Goal: Book appointment/travel/reservation

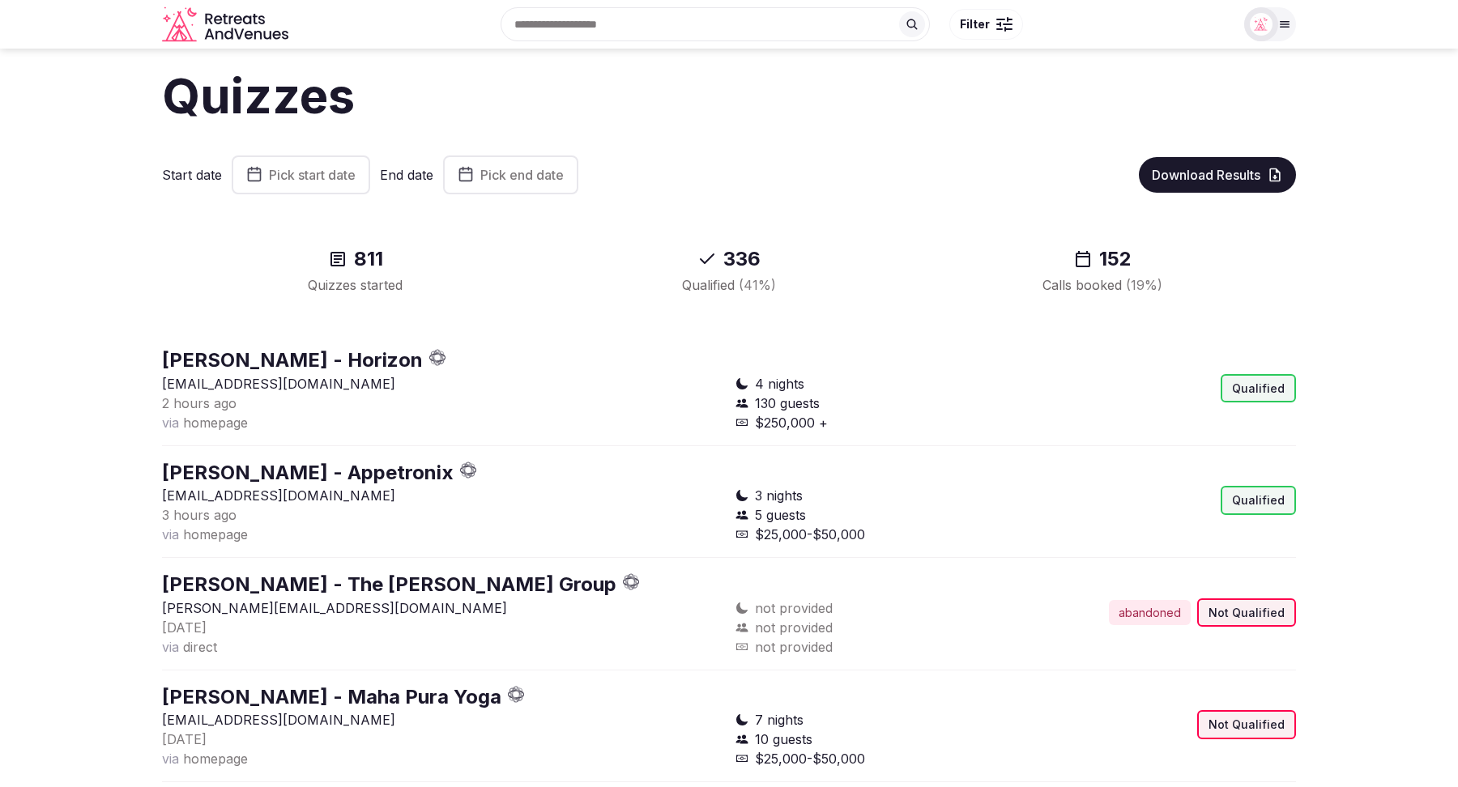
click at [311, 178] on span "Pick start date" at bounding box center [312, 175] width 87 height 16
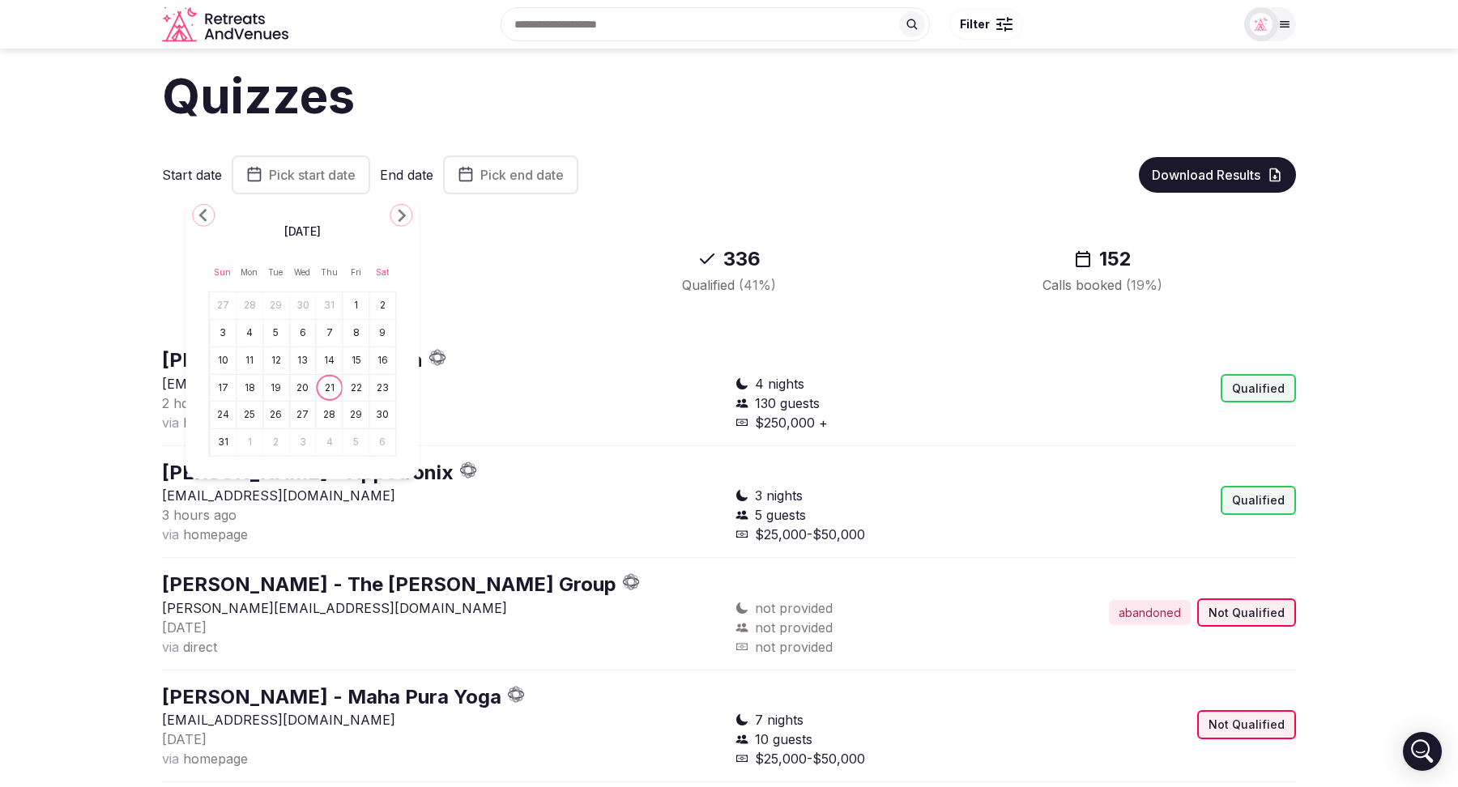
click at [206, 215] on icon "Go to the Previous Month" at bounding box center [203, 215] width 19 height 19
click at [250, 388] on button "21" at bounding box center [249, 387] width 23 height 23
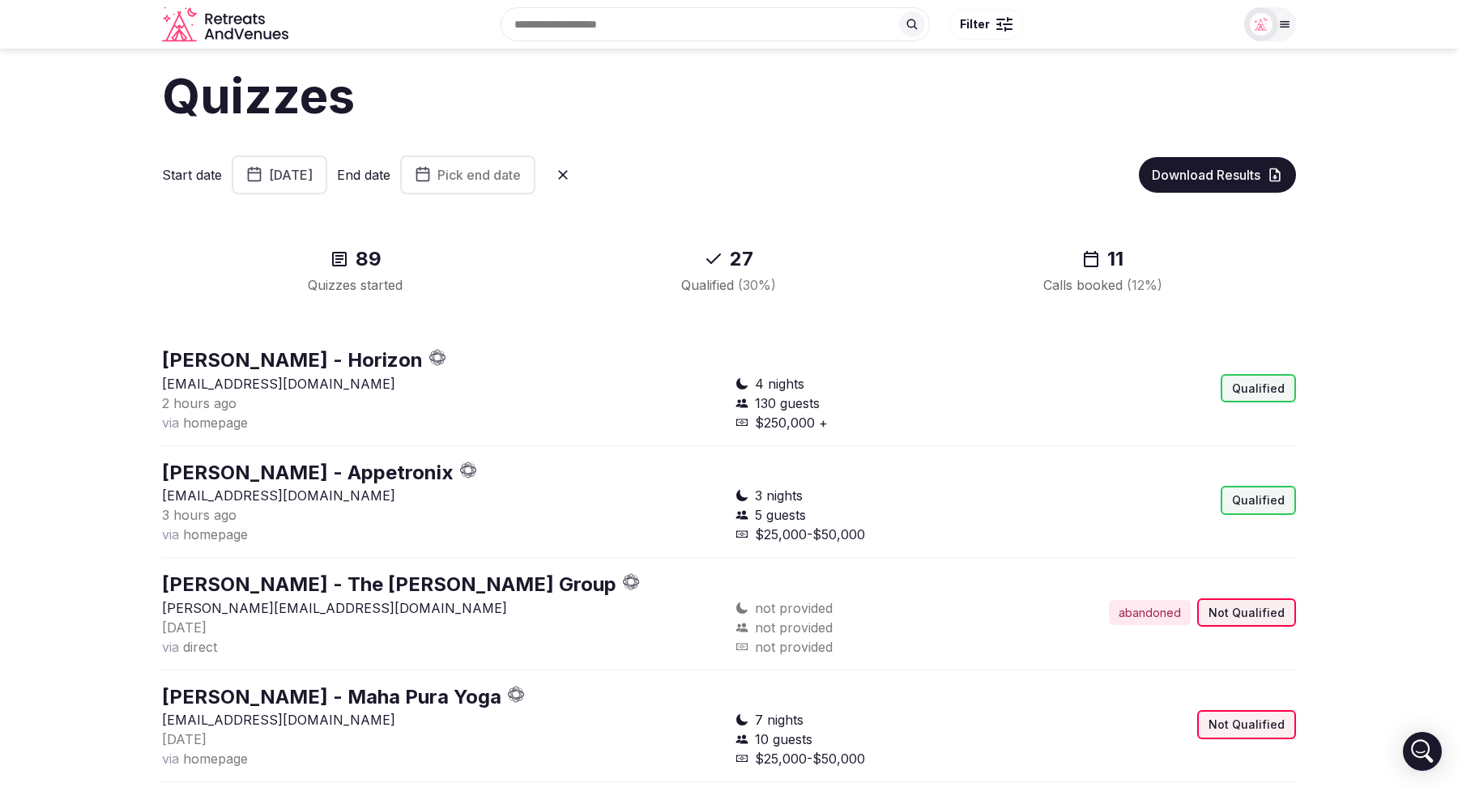
click at [521, 175] on span "Pick end date" at bounding box center [478, 175] width 83 height 16
click at [545, 382] on button "21" at bounding box center [546, 387] width 23 height 23
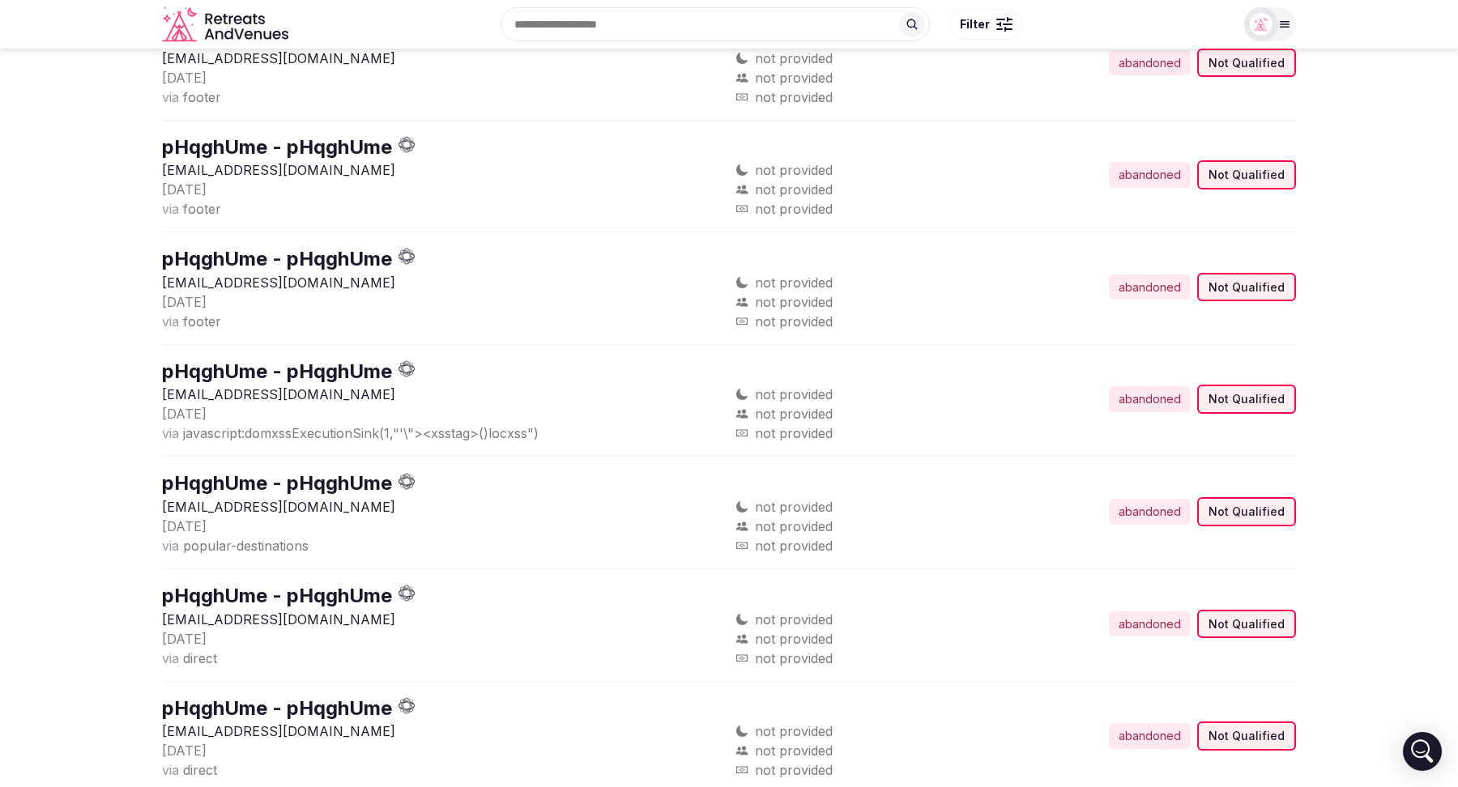
scroll to position [4601, 0]
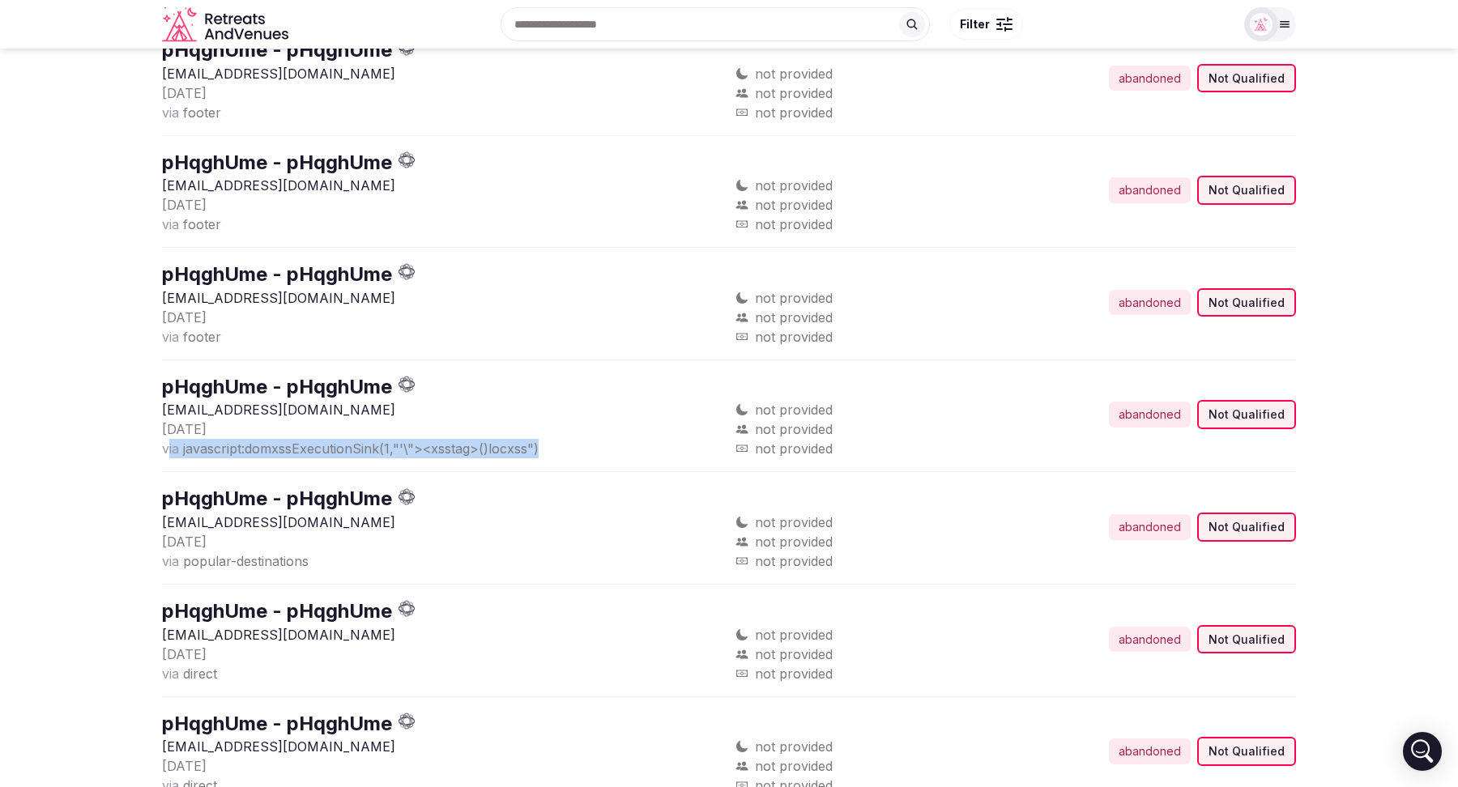
drag, startPoint x: 540, startPoint y: 420, endPoint x: 167, endPoint y: 417, distance: 373.4
click at [167, 420] on div "[DATE] via javascript:domxssExecutionSink(1,"'\"><xsstag>()locxss")" at bounding box center [442, 439] width 561 height 39
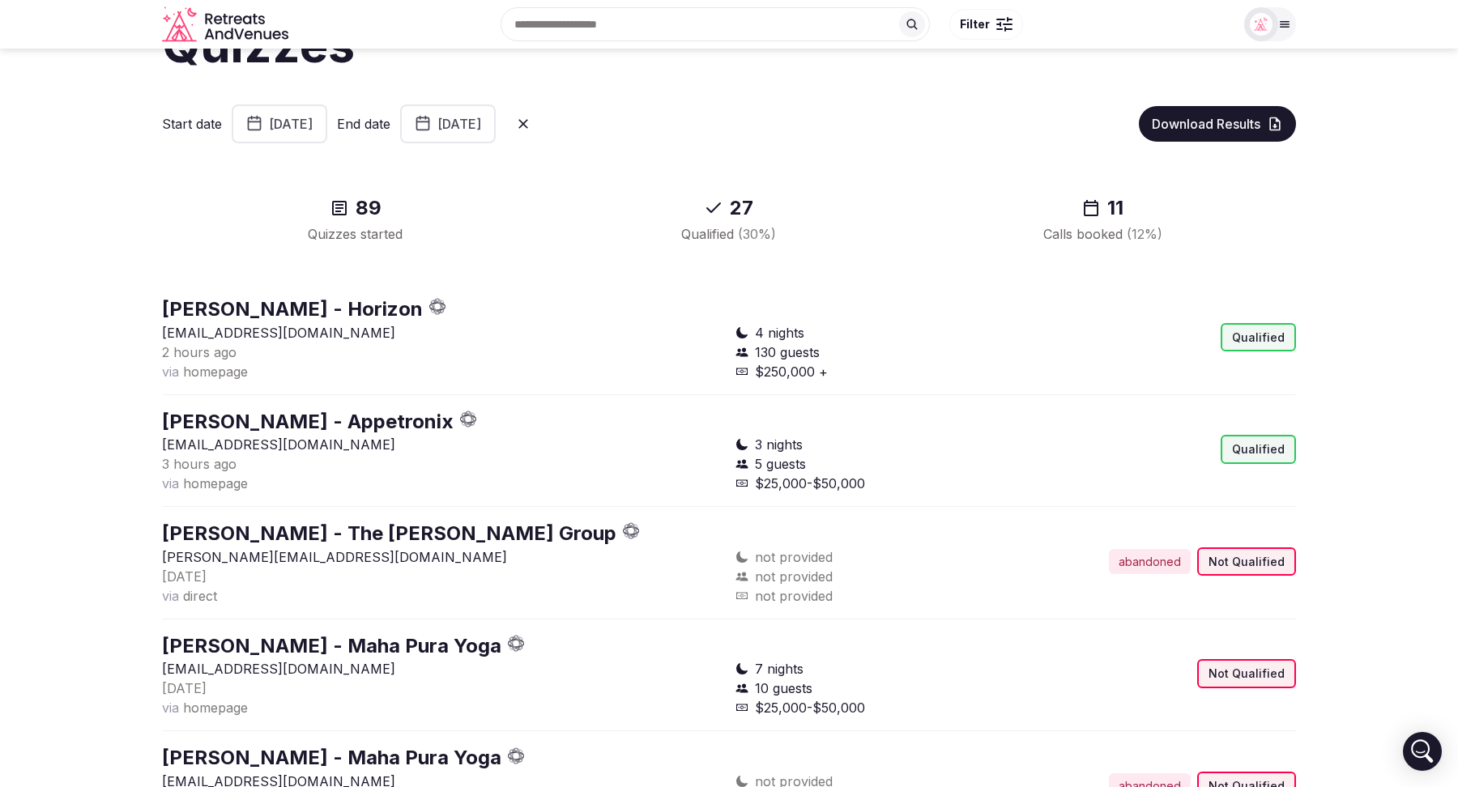
scroll to position [0, 0]
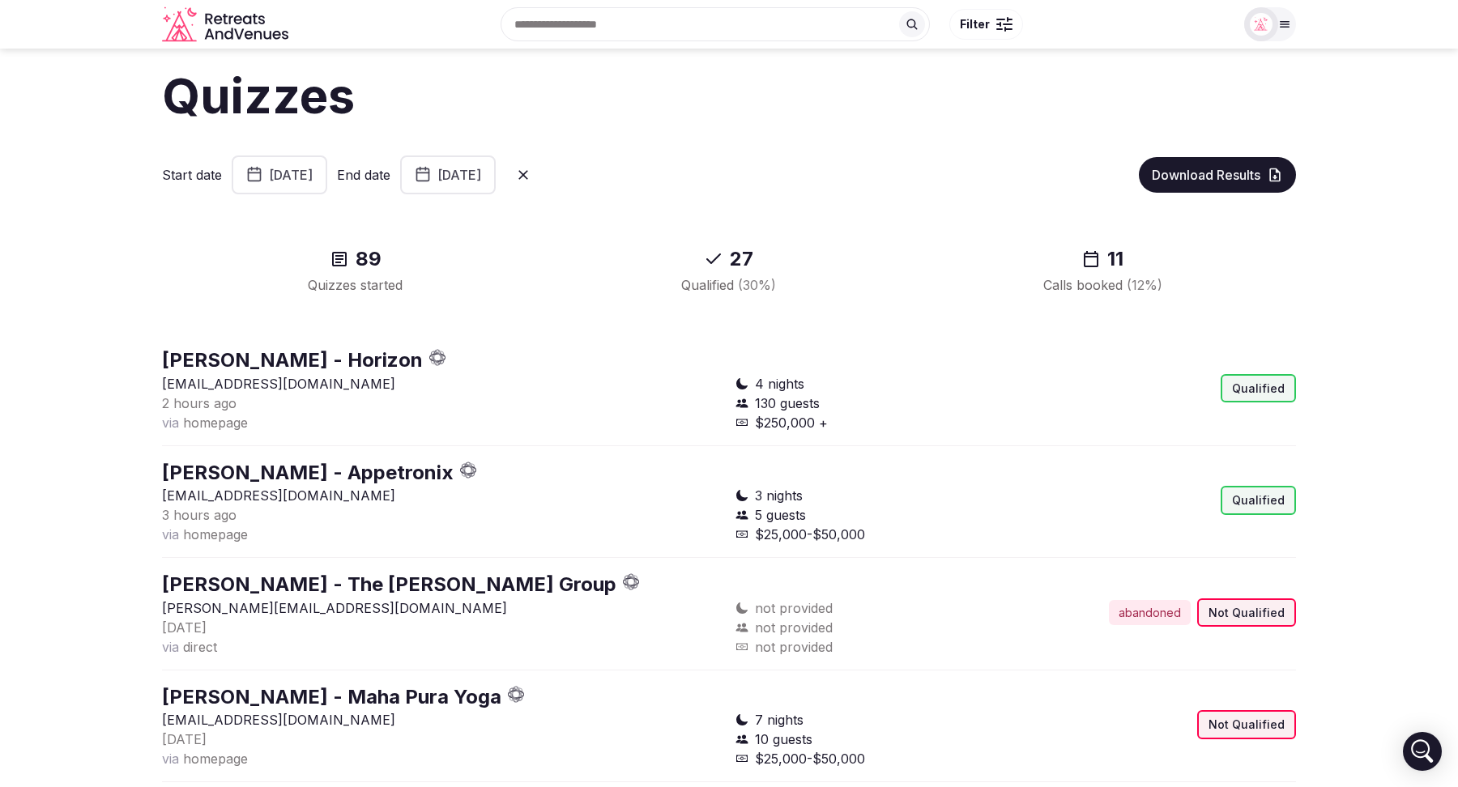
click at [496, 180] on button "[DATE]" at bounding box center [448, 175] width 96 height 39
click at [531, 174] on icon at bounding box center [523, 175] width 16 height 16
click at [309, 177] on span "Pick start date" at bounding box center [312, 175] width 87 height 16
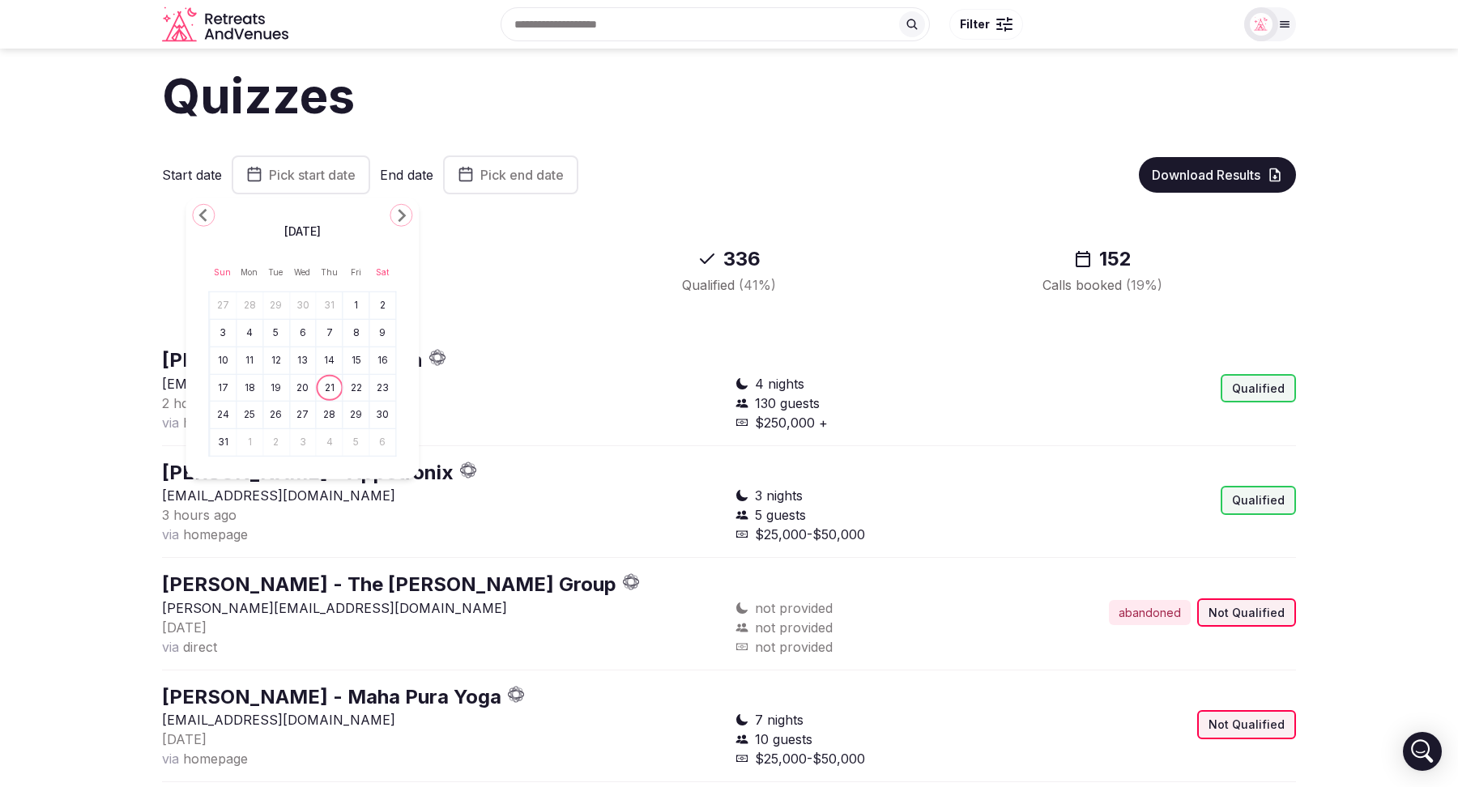
click at [204, 216] on icon "Go to the Previous Month" at bounding box center [203, 215] width 19 height 19
click at [215, 416] on button "27" at bounding box center [222, 414] width 23 height 23
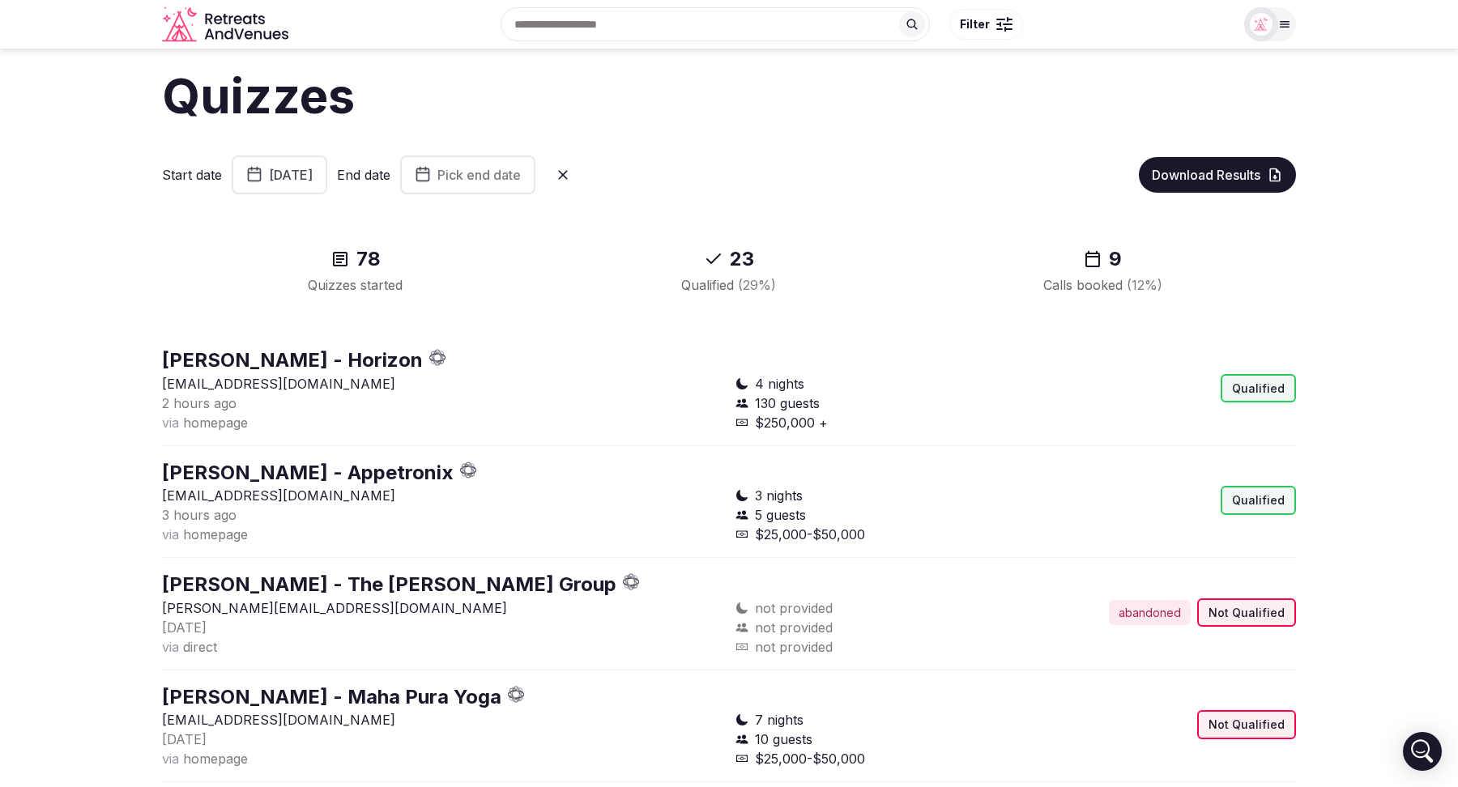
click at [508, 172] on span "Pick end date" at bounding box center [478, 175] width 83 height 16
click at [446, 390] on button "17" at bounding box center [441, 387] width 23 height 23
